Goal: Book appointment/travel/reservation

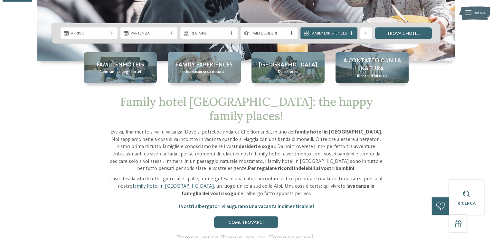
scroll to position [161, 0]
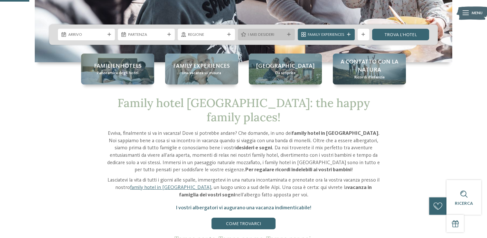
click at [291, 35] on div at bounding box center [289, 35] width 6 height 4
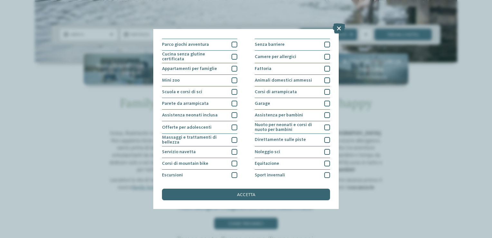
scroll to position [67, 0]
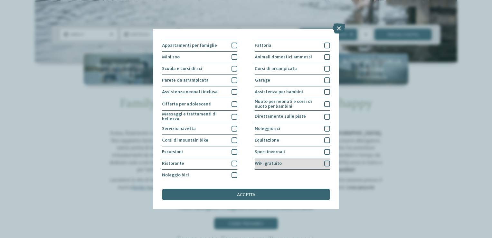
click at [324, 161] on div at bounding box center [327, 163] width 6 height 6
click at [325, 151] on div at bounding box center [327, 152] width 6 height 6
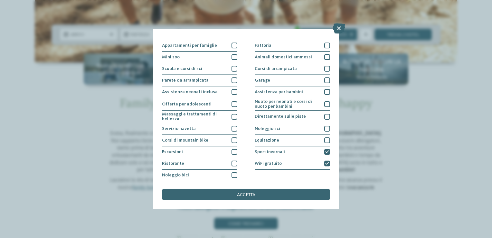
scroll to position [63, 0]
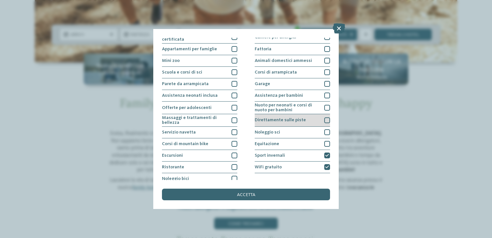
click at [324, 118] on div at bounding box center [327, 120] width 6 height 6
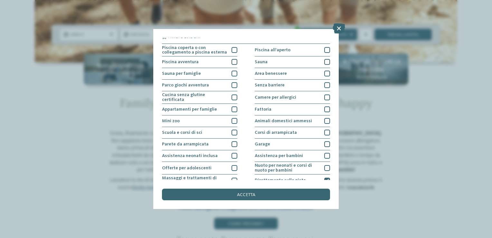
scroll to position [0, 0]
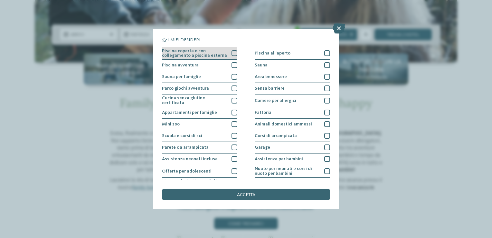
click at [186, 55] on span "Piscina coperta o con collegamento a piscina esterna" at bounding box center [194, 53] width 65 height 9
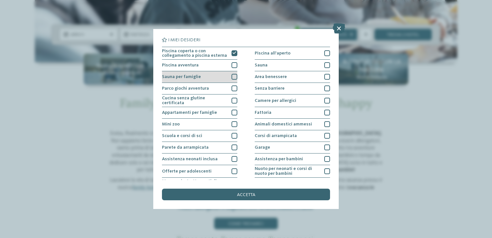
click at [185, 78] on span "Sauna per famiglie" at bounding box center [181, 76] width 39 height 5
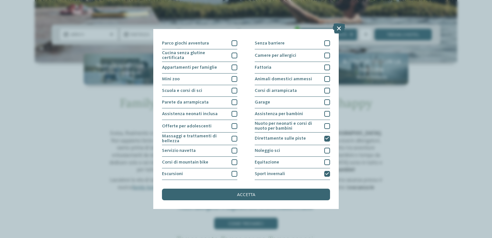
scroll to position [48, 0]
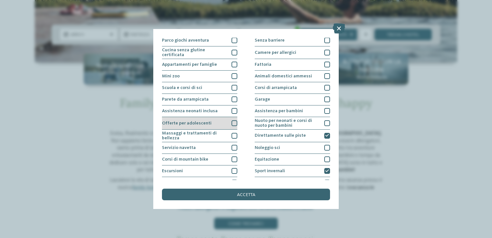
click at [232, 120] on div at bounding box center [235, 123] width 6 height 6
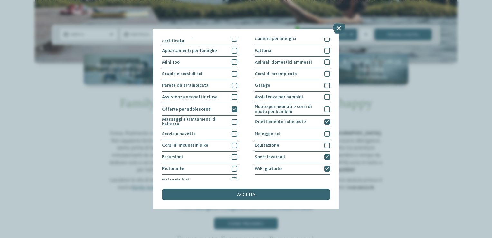
scroll to position [67, 0]
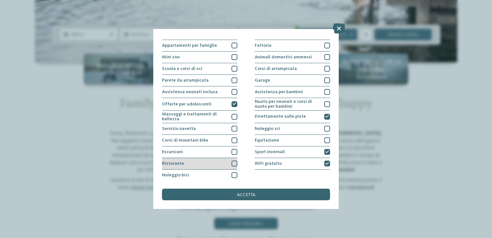
click at [233, 163] on div at bounding box center [235, 163] width 6 height 6
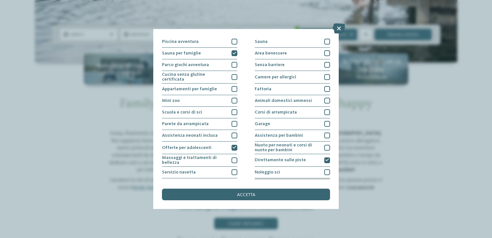
scroll to position [0, 0]
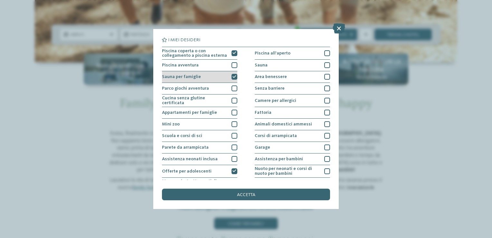
click at [233, 77] on icon at bounding box center [235, 77] width 4 height 4
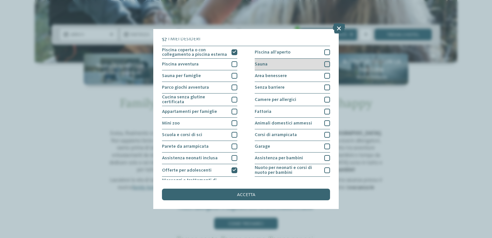
click at [324, 64] on div at bounding box center [327, 64] width 6 height 6
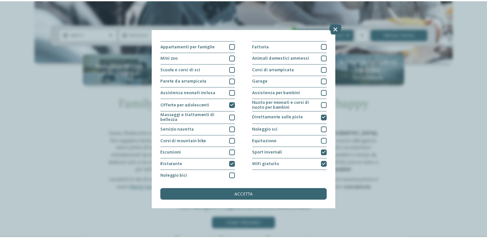
scroll to position [67, 0]
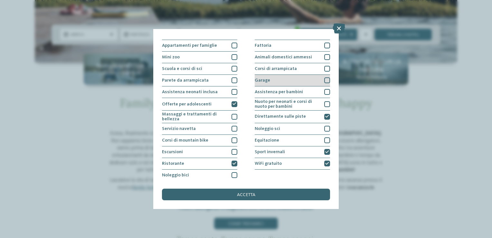
click at [324, 79] on div at bounding box center [327, 80] width 6 height 6
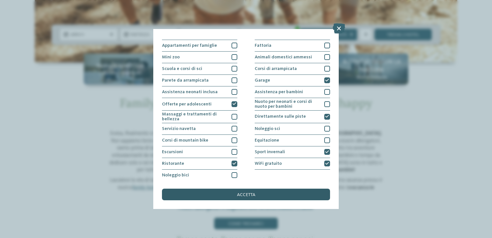
click at [242, 197] on div "accetta" at bounding box center [246, 194] width 168 height 12
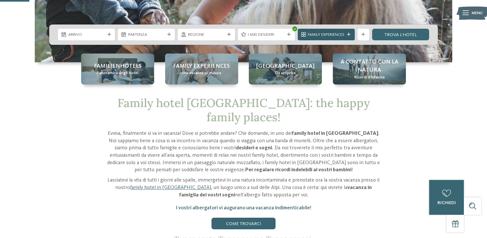
click at [348, 34] on icon at bounding box center [349, 35] width 4 height 4
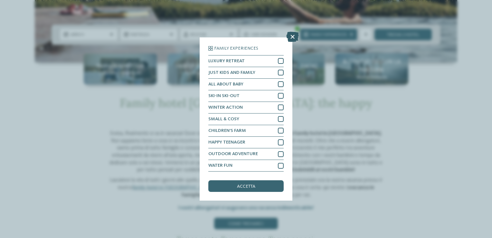
click at [295, 39] on icon at bounding box center [292, 37] width 13 height 10
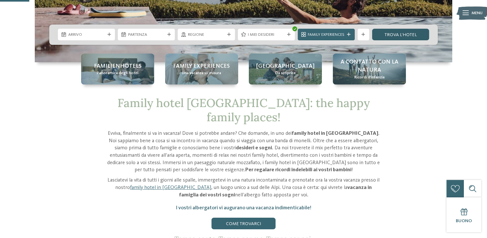
click at [394, 36] on link "trova l’hotel" at bounding box center [400, 35] width 57 height 12
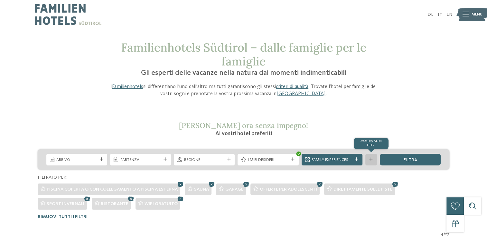
click at [369, 160] on div at bounding box center [371, 159] width 6 height 4
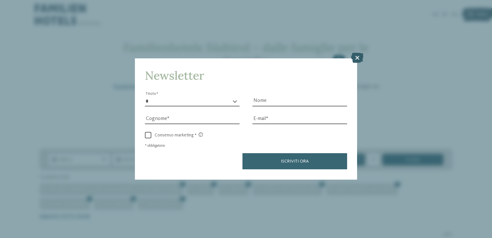
click at [358, 60] on icon at bounding box center [357, 58] width 13 height 10
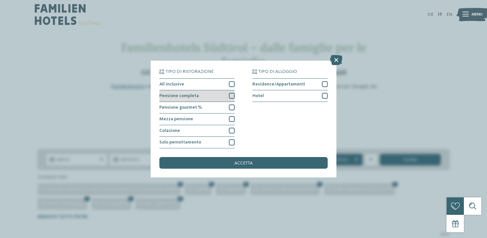
click at [232, 95] on div at bounding box center [232, 96] width 6 height 6
click at [248, 164] on span "accetta" at bounding box center [243, 163] width 18 height 5
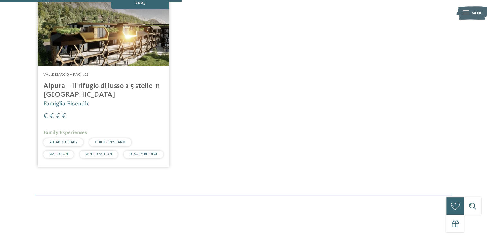
scroll to position [255, 0]
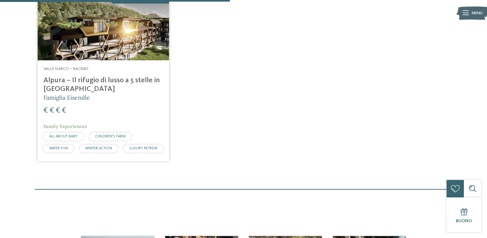
click at [125, 39] on img at bounding box center [103, 23] width 131 height 74
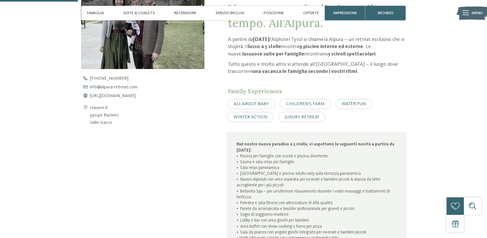
scroll to position [322, 0]
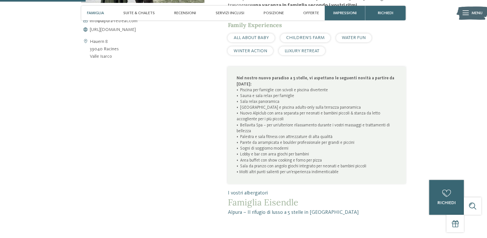
drag, startPoint x: 241, startPoint y: 100, endPoint x: 286, endPoint y: 118, distance: 47.9
click at [286, 118] on p "Nel nostro nuovo paradiso a 5 stelle, vi aspettano le seguenti novità a partire…" at bounding box center [317, 125] width 161 height 100
drag, startPoint x: 286, startPoint y: 118, endPoint x: 264, endPoint y: 129, distance: 24.2
click at [264, 129] on p "Nel nostro nuovo paradiso a 5 stelle, vi aspettano le seguenti novità a partire…" at bounding box center [317, 125] width 161 height 100
drag, startPoint x: 234, startPoint y: 135, endPoint x: 325, endPoint y: 154, distance: 92.3
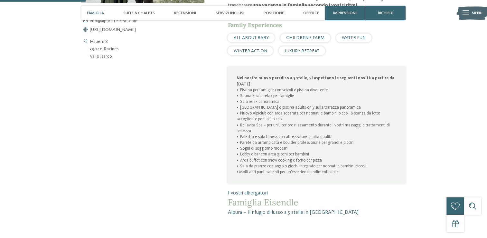
click at [325, 154] on div "Nel nostro nuovo paradiso a 5 stelle, vi aspettano le seguenti novità a partire…" at bounding box center [317, 125] width 178 height 117
click at [265, 157] on p "Nel nostro nuovo paradiso a 5 stelle, vi aspettano le seguenti novità a partire…" at bounding box center [317, 125] width 161 height 100
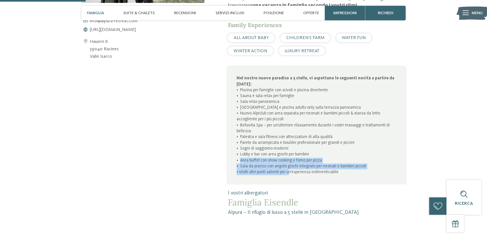
drag, startPoint x: 238, startPoint y: 158, endPoint x: 291, endPoint y: 173, distance: 55.0
click at [291, 173] on p "Nel nostro nuovo paradiso a 5 stelle, vi aspettano le seguenti novità a partire…" at bounding box center [317, 125] width 161 height 100
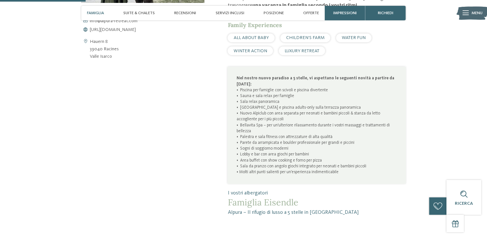
click at [183, 166] on div "Apri i dati di contatto Hauern 8 39040 Racines Valle Isarco +39 0472 659 158 in…" at bounding box center [142, 57] width 123 height 294
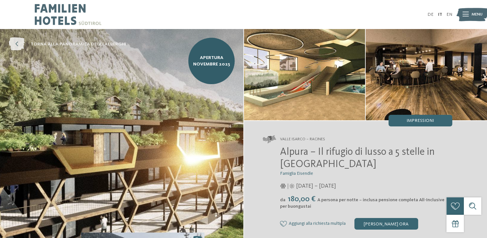
click at [16, 46] on icon at bounding box center [17, 44] width 16 height 13
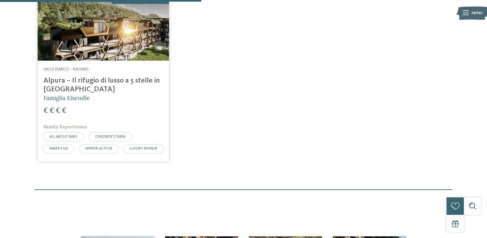
scroll to position [40, 0]
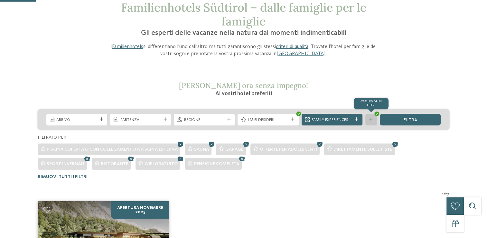
click at [369, 118] on icon at bounding box center [371, 120] width 4 height 4
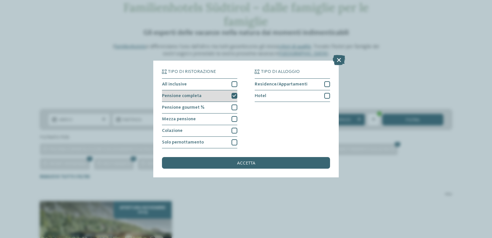
click at [233, 96] on icon at bounding box center [235, 96] width 4 height 4
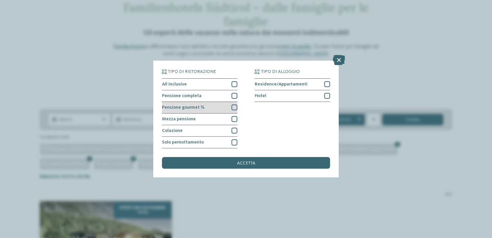
click at [236, 109] on div at bounding box center [235, 107] width 6 height 6
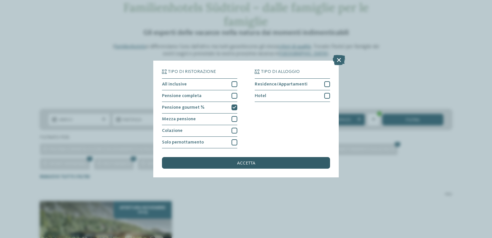
click at [244, 162] on span "accetta" at bounding box center [246, 163] width 18 height 5
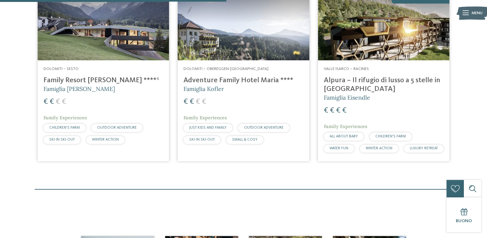
scroll to position [148, 0]
